Goal: Information Seeking & Learning: Understand process/instructions

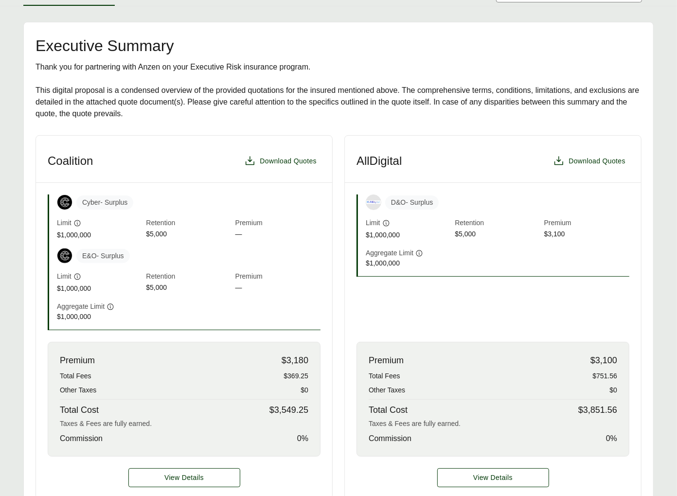
scroll to position [263, 0]
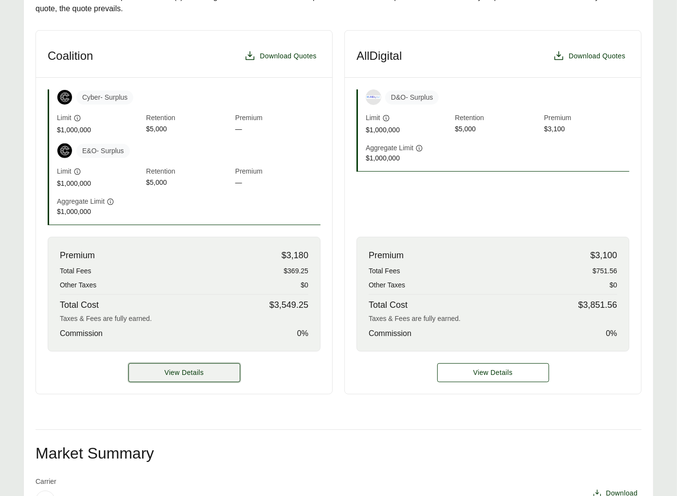
click at [186, 368] on span "View Details" at bounding box center [183, 373] width 39 height 10
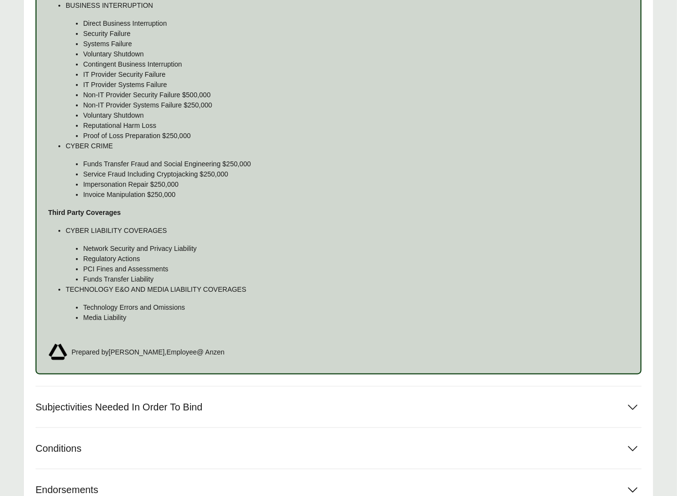
scroll to position [740, 0]
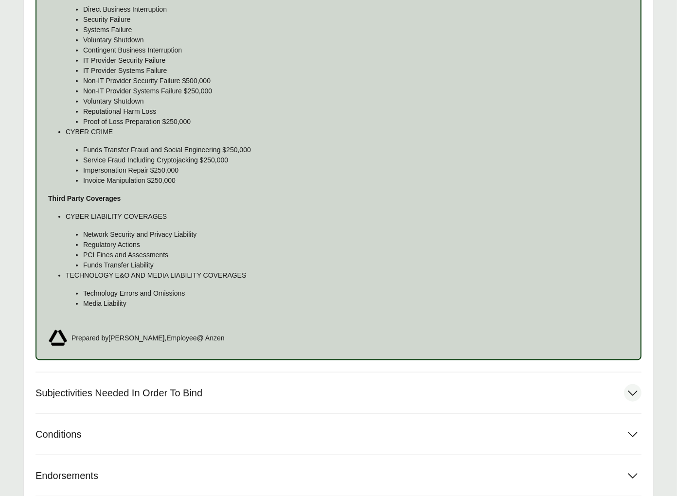
click at [199, 380] on button "Subjectivities Needed In Order To Bind" at bounding box center [339, 393] width 606 height 41
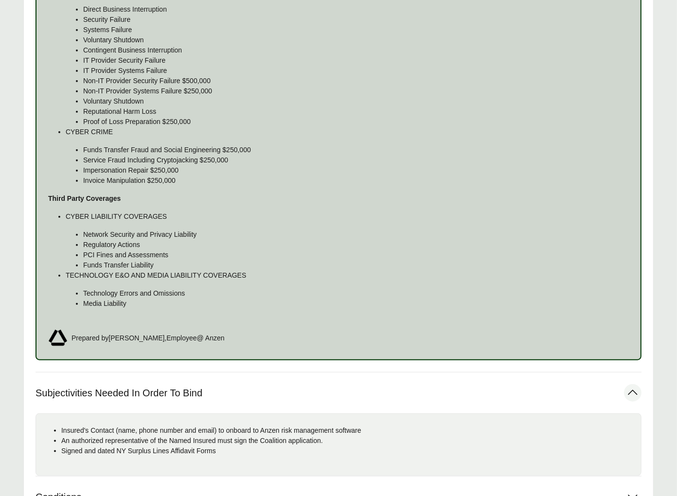
scroll to position [835, 0]
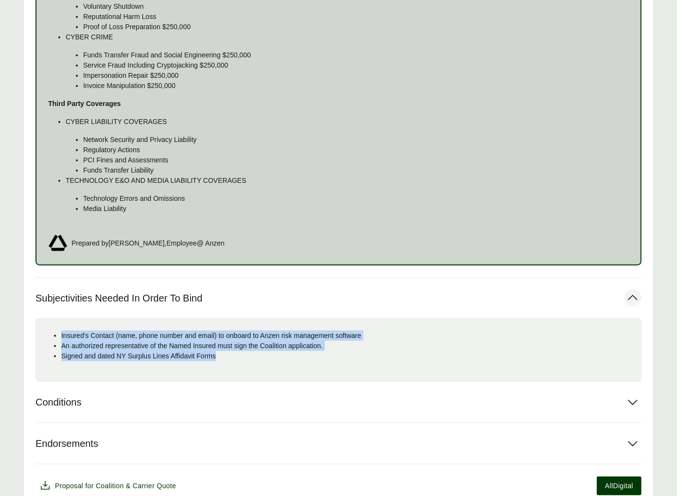
drag, startPoint x: 207, startPoint y: 353, endPoint x: 60, endPoint y: 337, distance: 147.3
click at [60, 337] on ul "Insured's Contact (name, phone number and email) to onboard to Anzen risk manag…" at bounding box center [339, 346] width 590 height 31
click at [249, 346] on p "An authorized representative of the Named Insured must sign the Coalition appli…" at bounding box center [347, 346] width 572 height 10
drag, startPoint x: 251, startPoint y: 357, endPoint x: 60, endPoint y: 337, distance: 192.3
click at [60, 337] on ul "Insured's Contact (name, phone number and email) to onboard to Anzen risk manag…" at bounding box center [339, 346] width 590 height 31
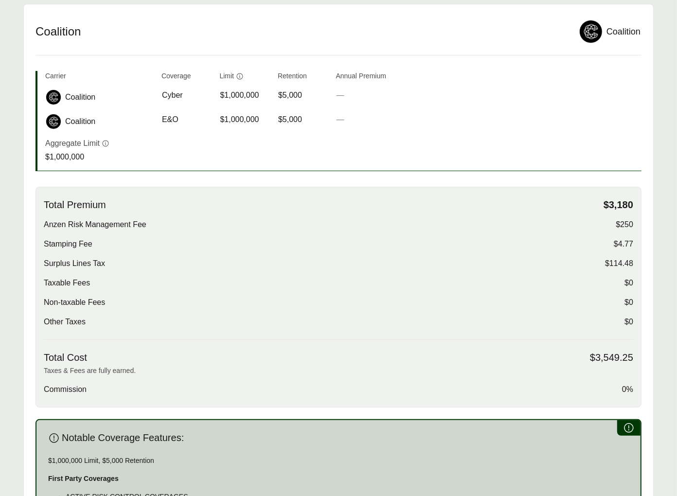
scroll to position [0, 0]
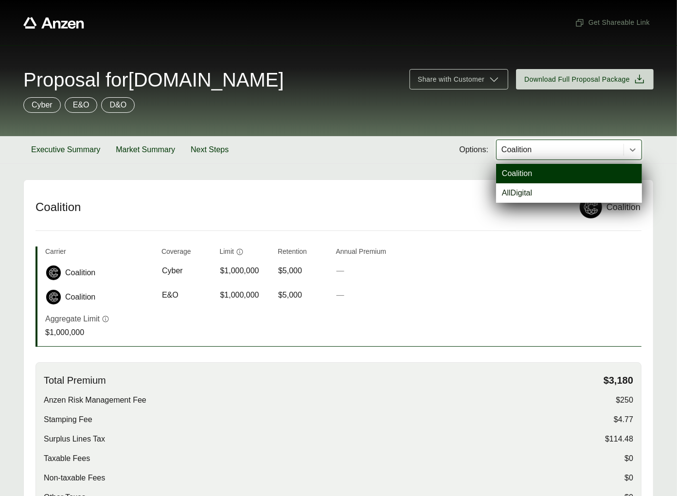
click at [543, 156] on div "Coalition" at bounding box center [560, 149] width 127 height 19
click at [526, 192] on div "AllDigital" at bounding box center [569, 192] width 146 height 19
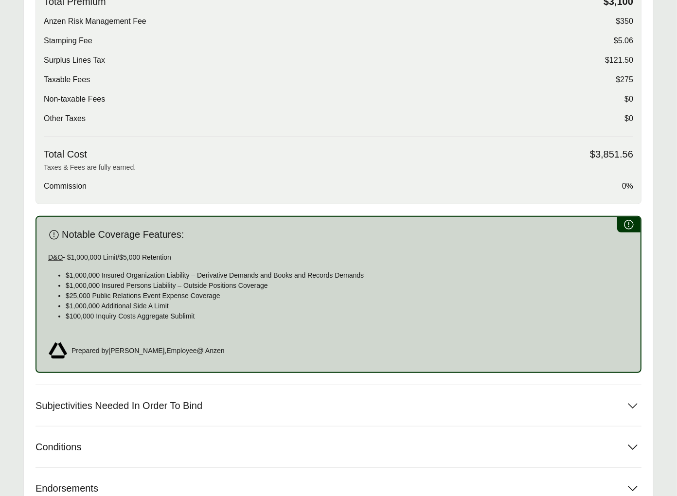
scroll to position [409, 0]
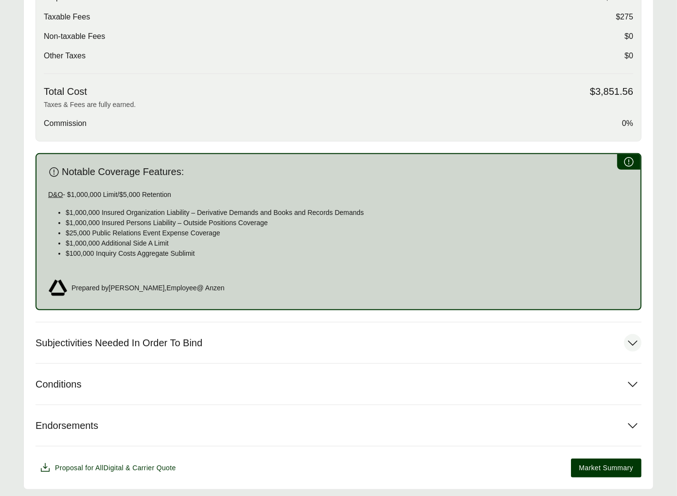
click at [295, 330] on button "Subjectivities Needed In Order To Bind" at bounding box center [339, 343] width 606 height 41
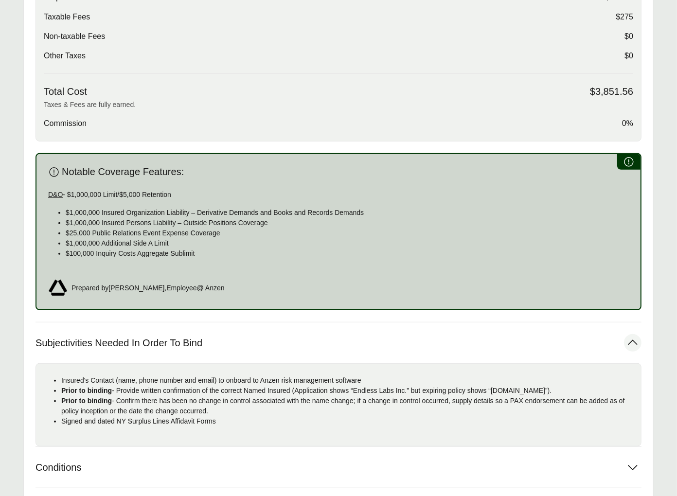
click at [295, 330] on button "Subjectivities Needed In Order To Bind" at bounding box center [339, 343] width 606 height 41
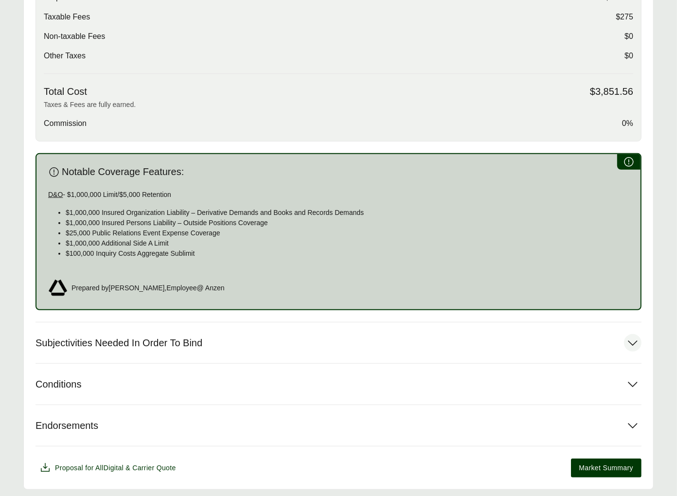
click at [313, 331] on button "Subjectivities Needed In Order To Bind" at bounding box center [339, 343] width 606 height 41
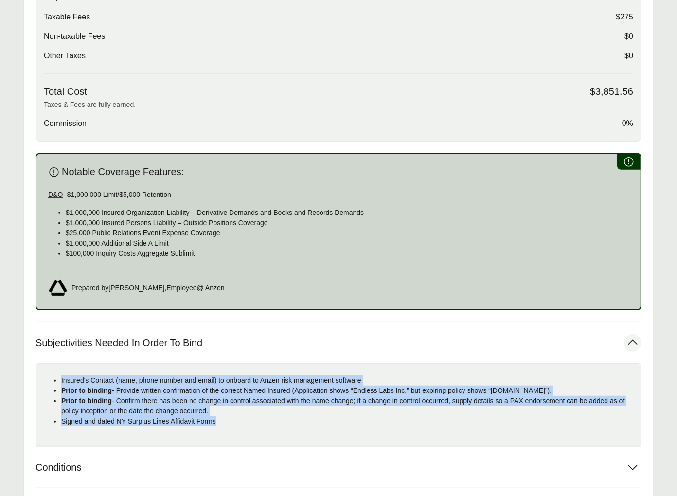
drag, startPoint x: 242, startPoint y: 417, endPoint x: 61, endPoint y: 383, distance: 184.3
click at [61, 383] on ul "Insured's Contact (name, phone number and email) to onboard to Anzen risk manag…" at bounding box center [339, 401] width 590 height 51
copy ul "Insured's Contact (name, phone number and email) to onboard to Anzen risk manag…"
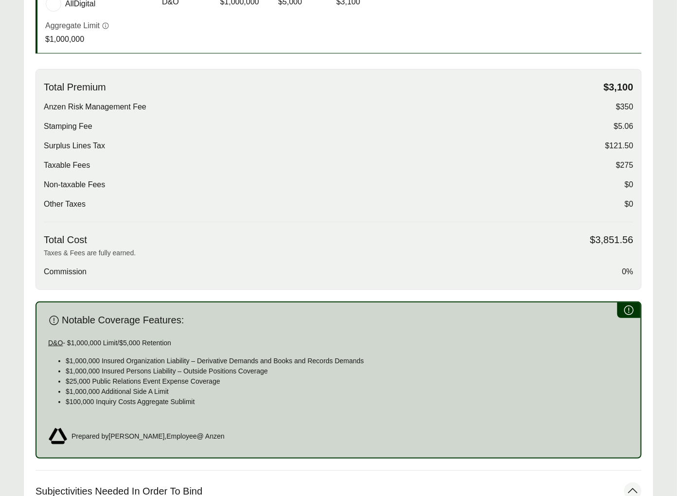
scroll to position [0, 0]
